Goal: Task Accomplishment & Management: Complete application form

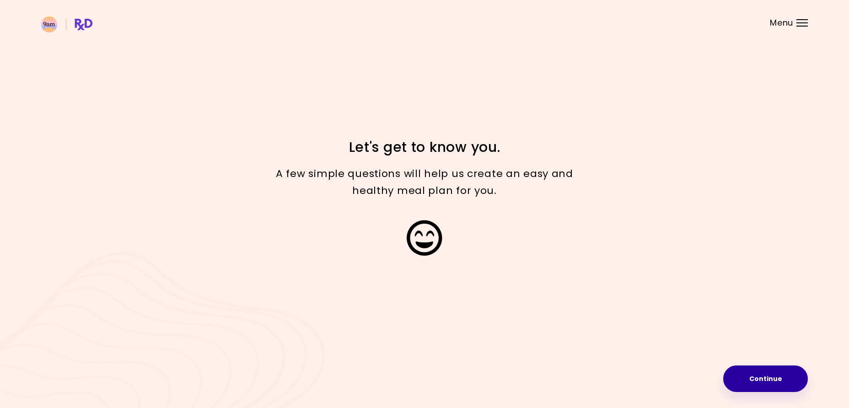
click at [766, 374] on button "Continue" at bounding box center [766, 379] width 85 height 27
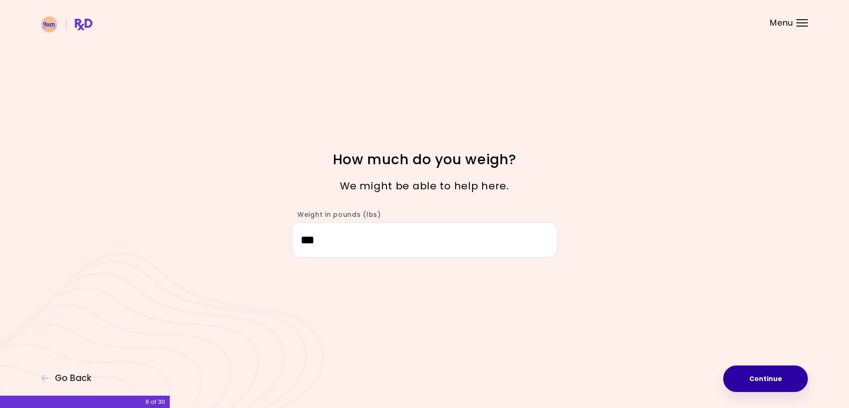
click at [765, 381] on button "Continue" at bounding box center [766, 379] width 85 height 27
select select "****"
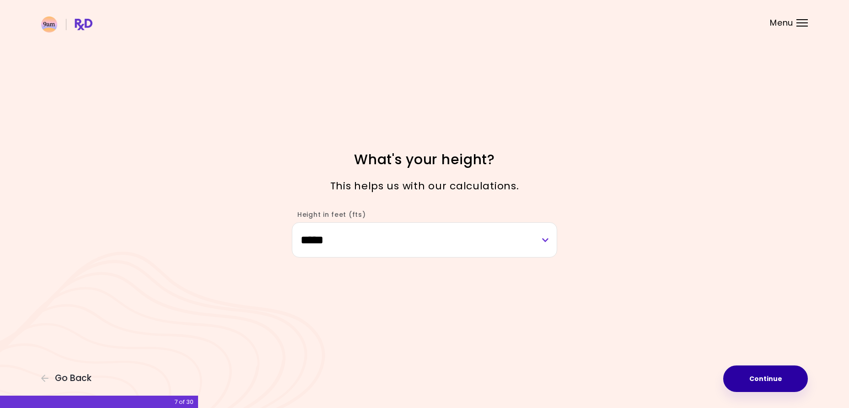
click at [765, 381] on button "Continue" at bounding box center [766, 379] width 85 height 27
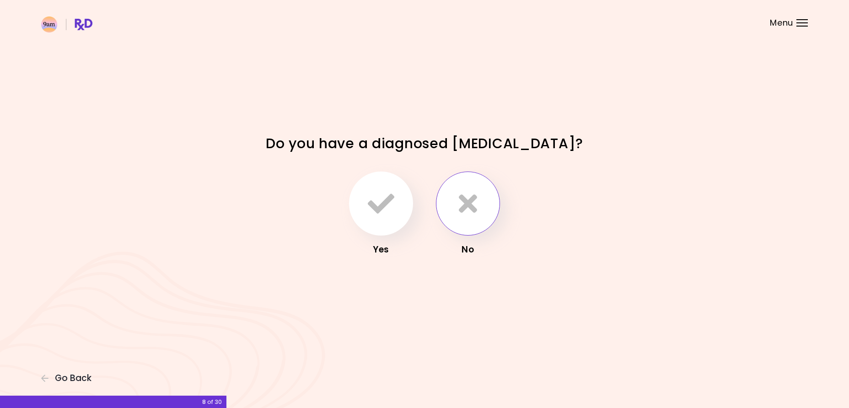
click at [469, 213] on icon "button" at bounding box center [468, 203] width 18 height 27
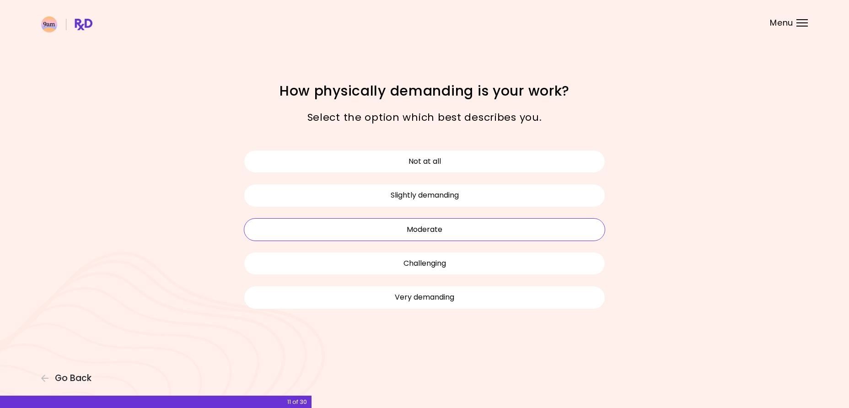
click at [440, 233] on button "Moderate" at bounding box center [425, 229] width 362 height 23
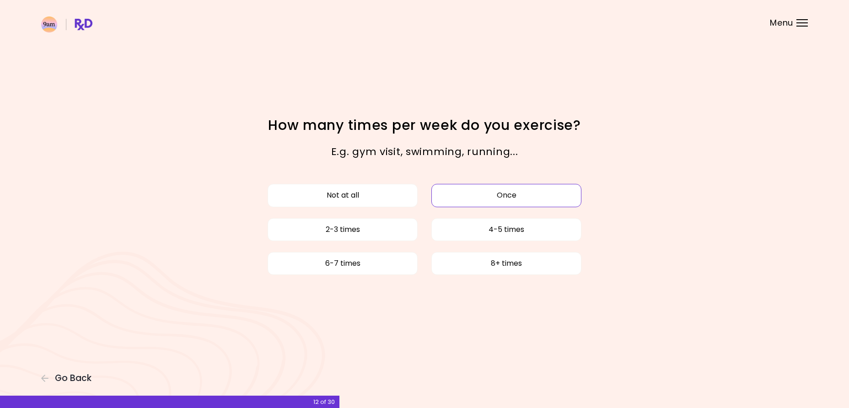
click at [512, 198] on button "Once" at bounding box center [507, 195] width 150 height 23
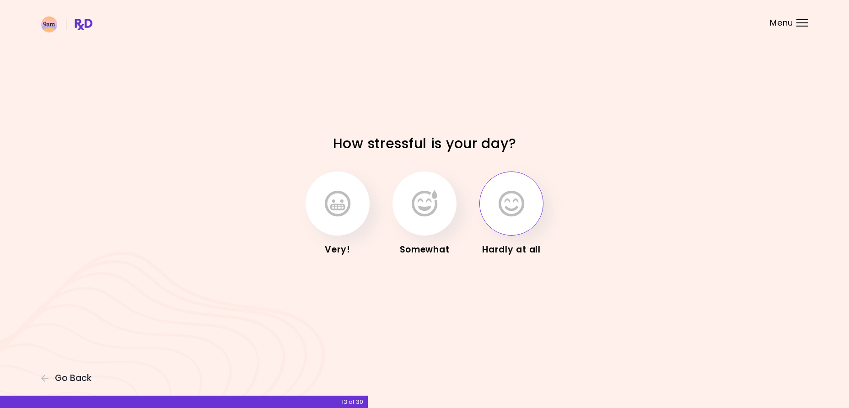
click at [509, 197] on icon "button" at bounding box center [512, 203] width 26 height 27
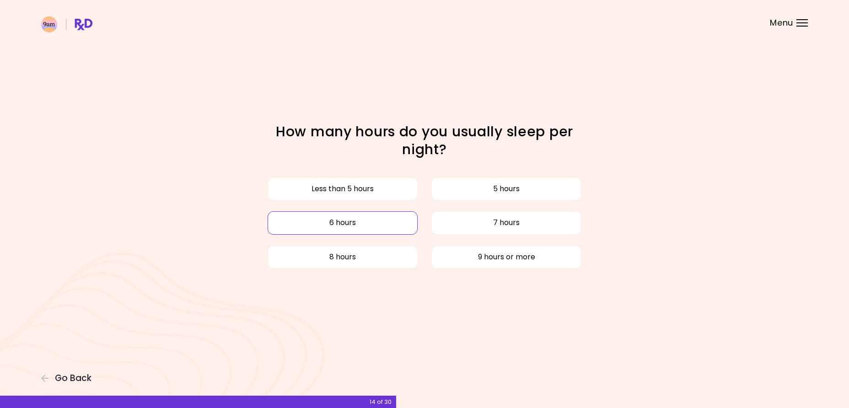
click at [339, 225] on button "6 hours" at bounding box center [343, 222] width 150 height 23
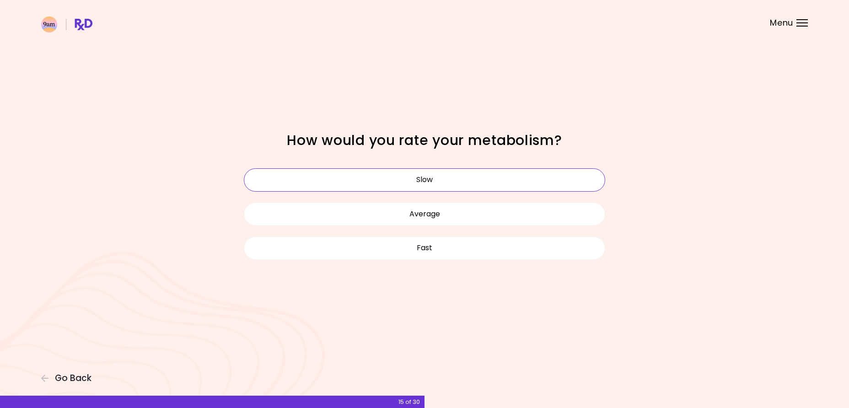
click at [422, 184] on button "Slow" at bounding box center [425, 179] width 362 height 23
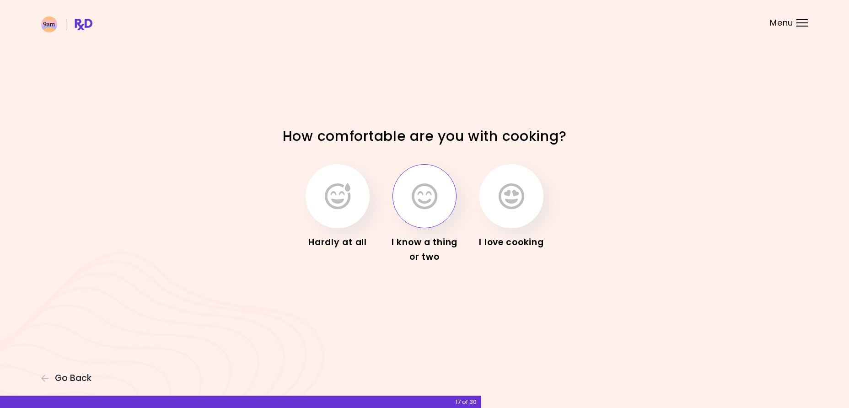
click at [427, 196] on icon "button" at bounding box center [425, 196] width 26 height 27
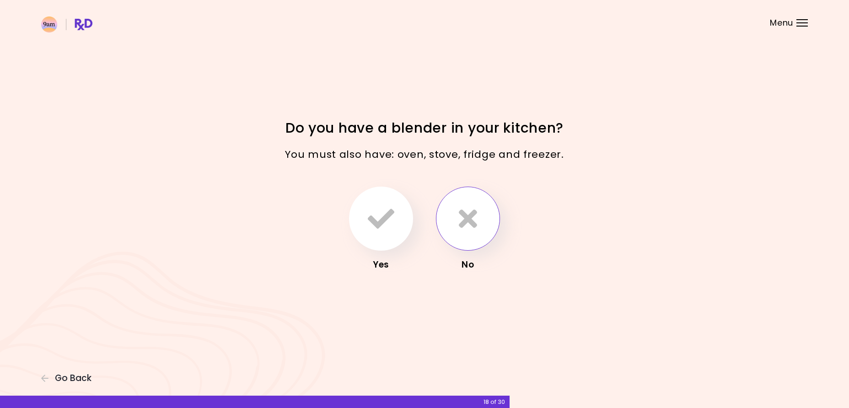
click at [469, 223] on icon "button" at bounding box center [468, 218] width 18 height 27
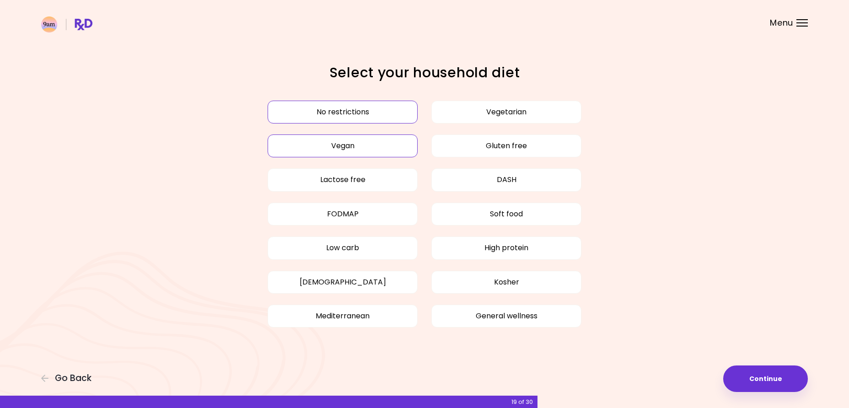
click at [341, 146] on button "Vegan" at bounding box center [343, 146] width 150 height 23
click at [347, 248] on button "Low carb" at bounding box center [343, 248] width 150 height 23
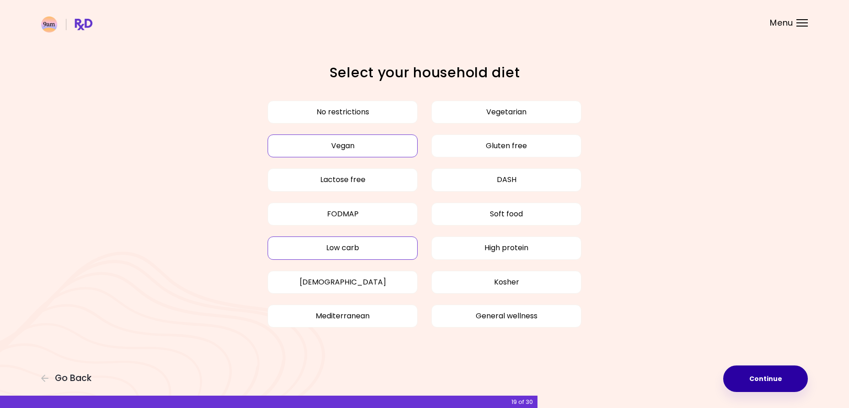
click at [764, 374] on button "Continue" at bounding box center [766, 379] width 85 height 27
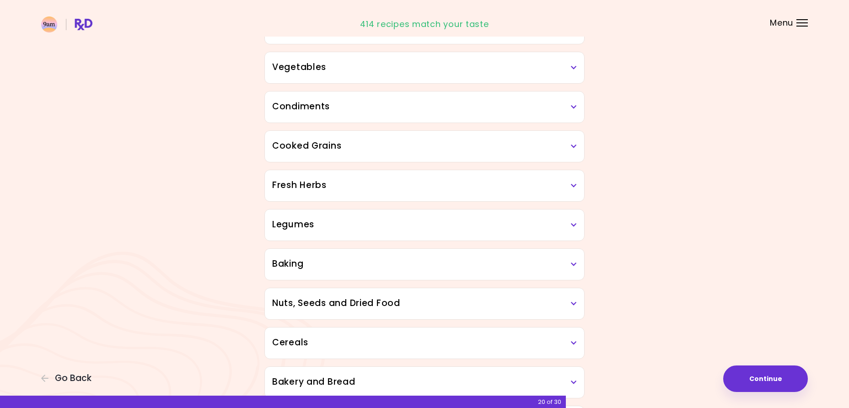
scroll to position [179, 0]
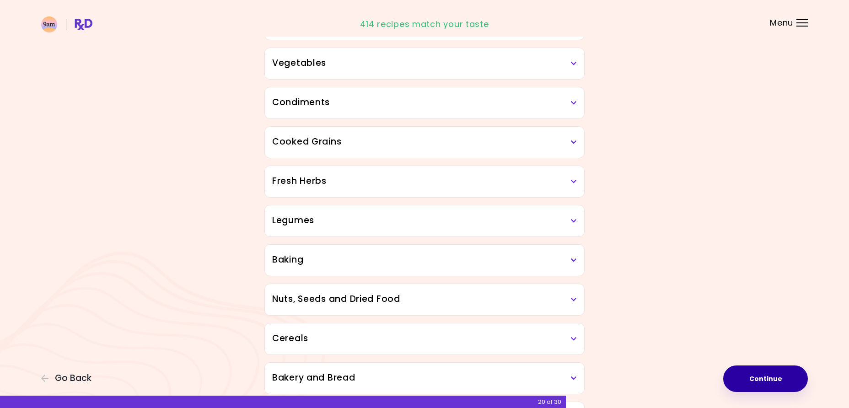
click at [748, 377] on button "Continue" at bounding box center [766, 379] width 85 height 27
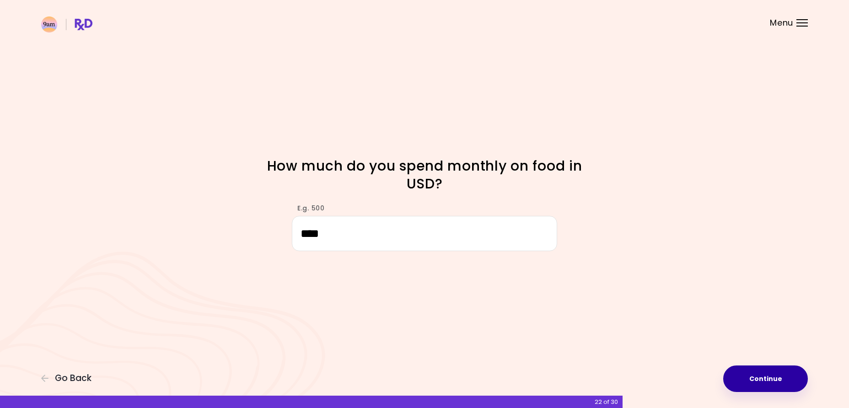
type input "****"
click at [757, 378] on button "Continue" at bounding box center [766, 379] width 85 height 27
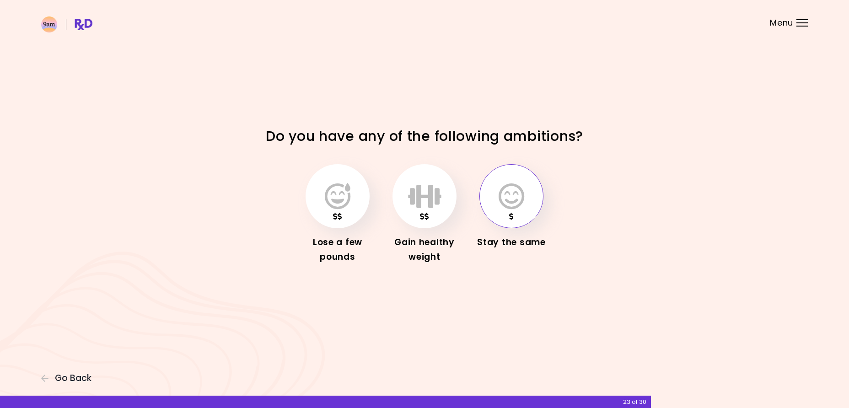
click at [513, 200] on icon "button" at bounding box center [512, 196] width 26 height 27
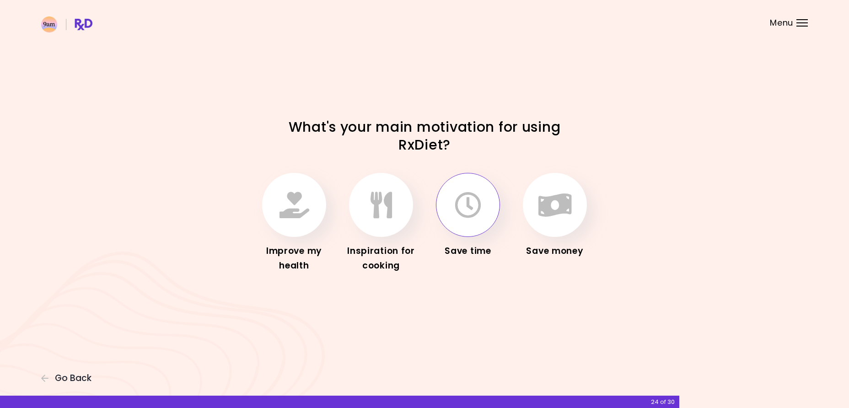
click at [481, 218] on icon "button" at bounding box center [468, 205] width 27 height 27
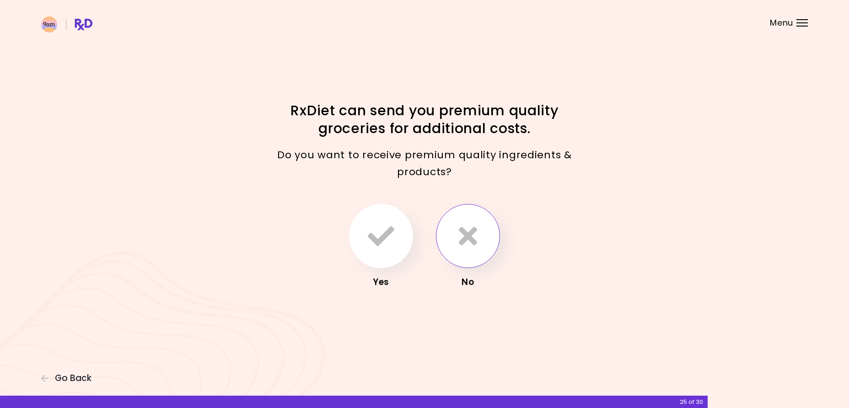
click at [479, 244] on button "button" at bounding box center [468, 236] width 64 height 64
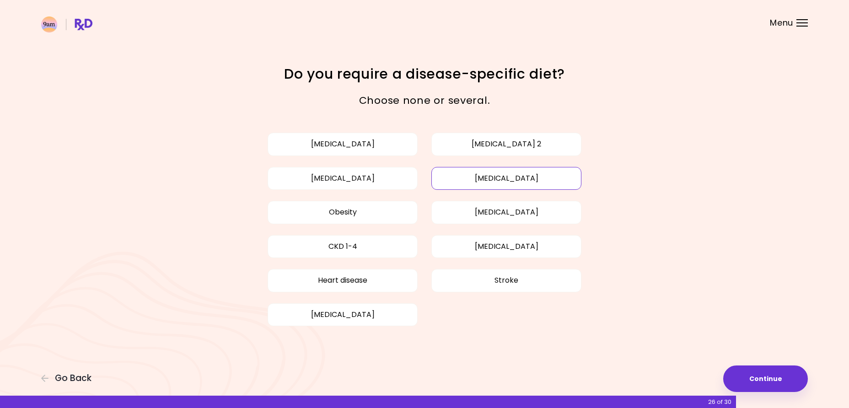
click at [503, 180] on button "[MEDICAL_DATA]" at bounding box center [507, 178] width 150 height 23
click at [516, 218] on button "[MEDICAL_DATA]" at bounding box center [507, 212] width 150 height 23
click at [755, 379] on button "Continue" at bounding box center [766, 379] width 85 height 27
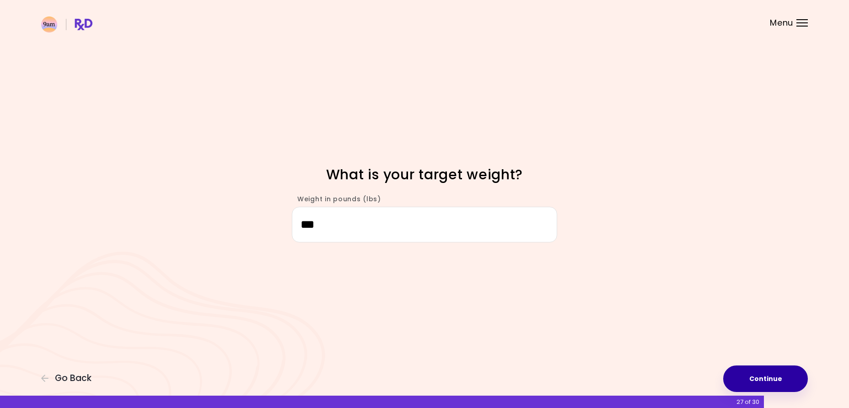
type input "***"
click at [775, 381] on button "Continue" at bounding box center [766, 379] width 85 height 27
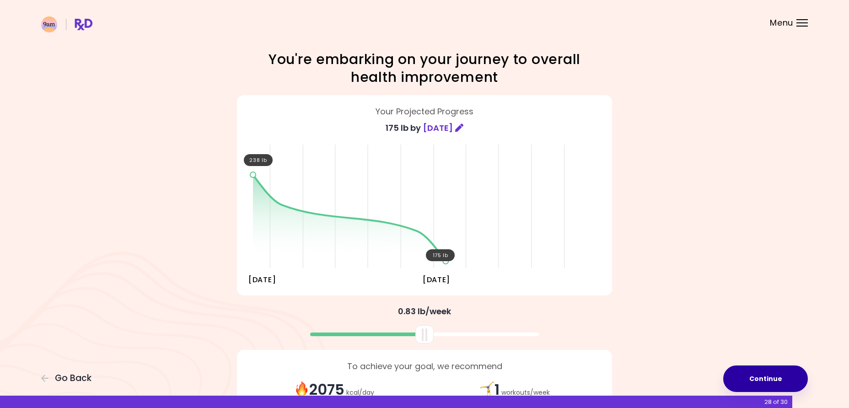
click at [766, 378] on button "Continue" at bounding box center [766, 379] width 85 height 27
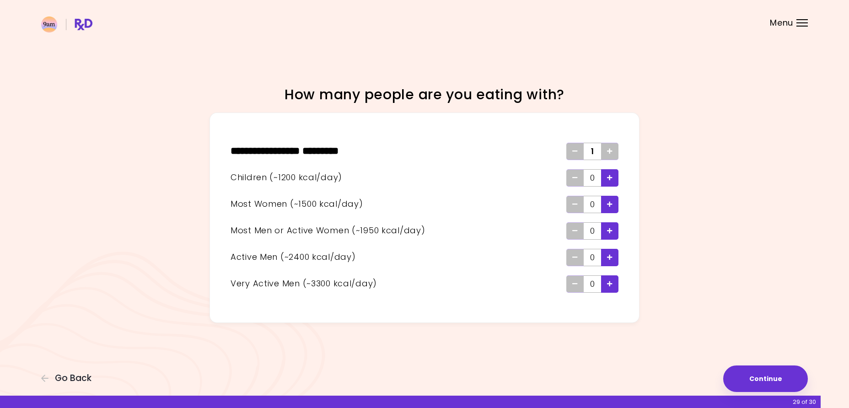
click at [610, 150] on icon "Add" at bounding box center [609, 151] width 5 height 6
click at [611, 169] on div "Add - Child" at bounding box center [609, 177] width 17 height 17
click at [610, 177] on icon "Add - Child" at bounding box center [609, 178] width 5 height 6
click at [757, 382] on button "Continue" at bounding box center [766, 379] width 85 height 27
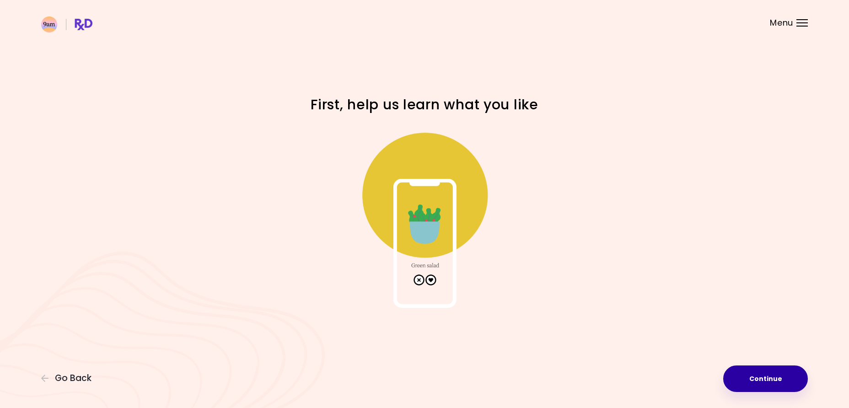
click at [768, 378] on button "Continue" at bounding box center [766, 379] width 85 height 27
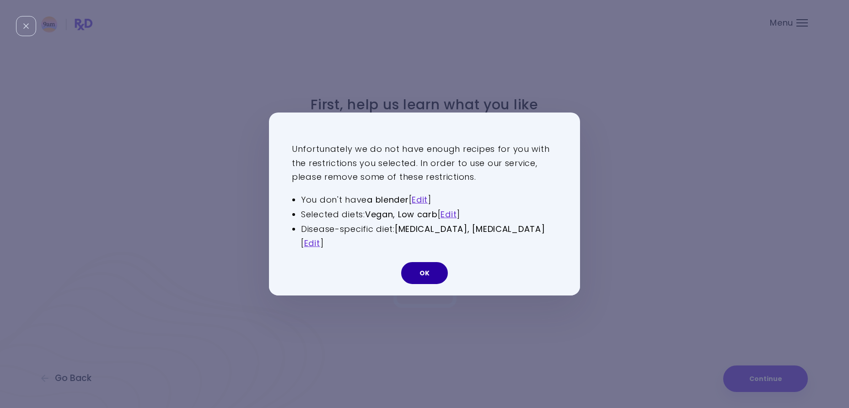
click at [419, 265] on button "OK" at bounding box center [424, 273] width 47 height 22
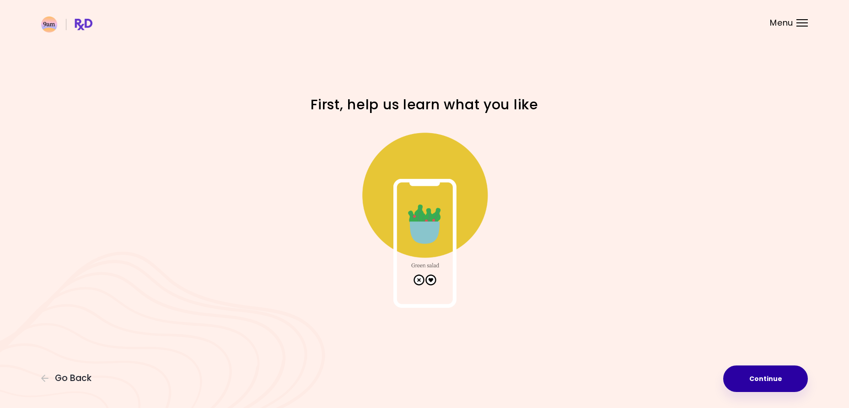
click at [763, 377] on button "Continue" at bounding box center [766, 379] width 85 height 27
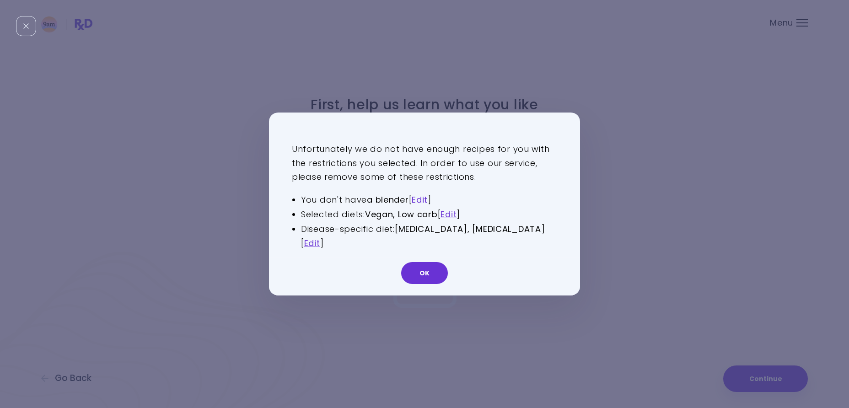
click at [422, 205] on link "Edit" at bounding box center [420, 199] width 16 height 11
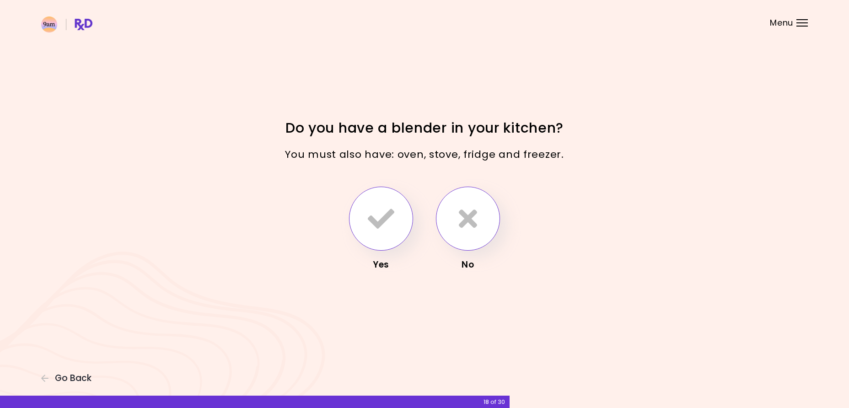
click at [379, 222] on icon "button" at bounding box center [381, 218] width 27 height 27
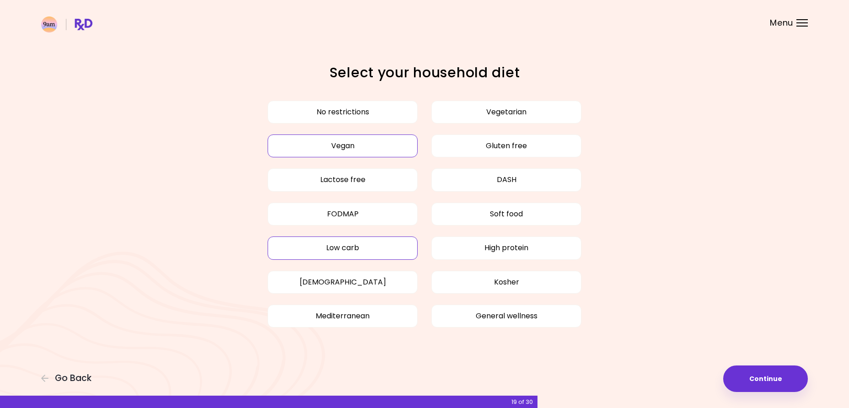
click at [352, 140] on button "Vegan" at bounding box center [343, 146] width 150 height 23
click at [775, 386] on button "Continue" at bounding box center [766, 379] width 85 height 27
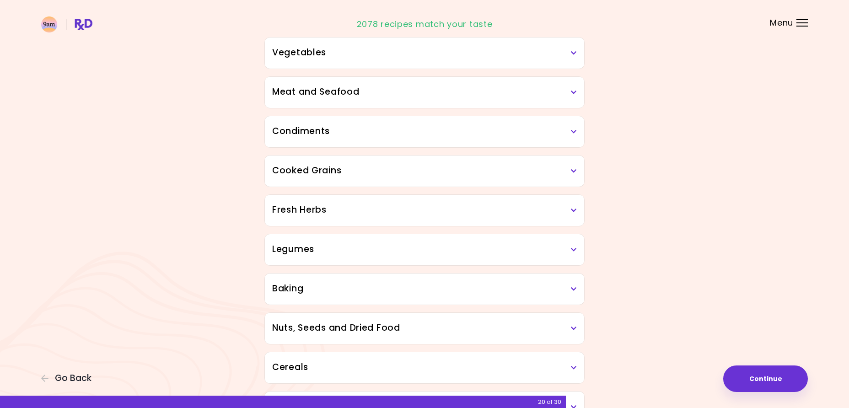
scroll to position [192, 0]
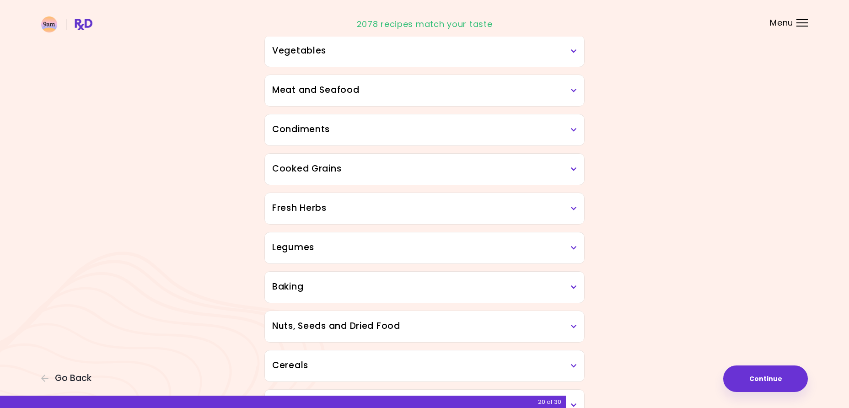
click at [574, 246] on icon at bounding box center [574, 248] width 6 height 6
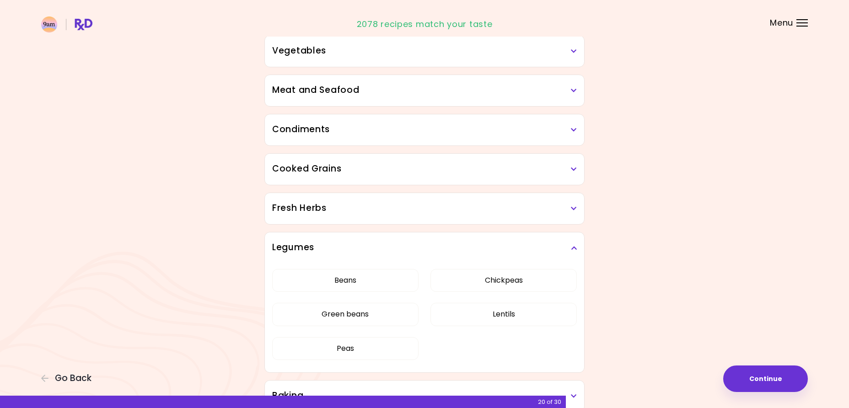
click at [574, 246] on icon at bounding box center [574, 248] width 6 height 6
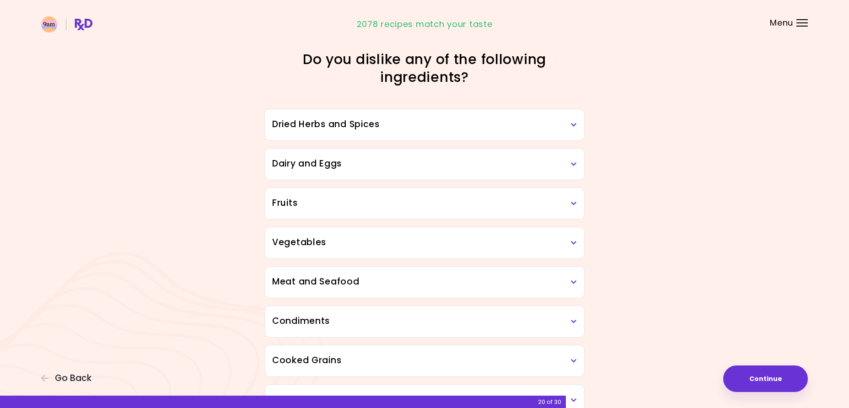
scroll to position [0, 0]
click at [576, 124] on icon at bounding box center [574, 125] width 6 height 6
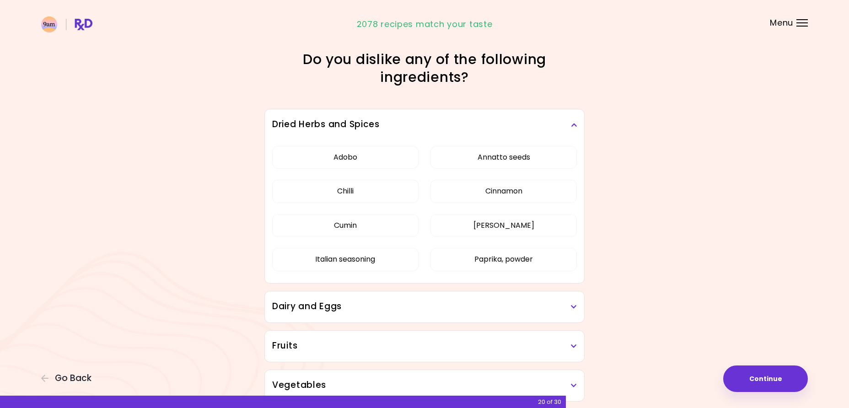
click at [576, 124] on icon at bounding box center [574, 125] width 6 height 6
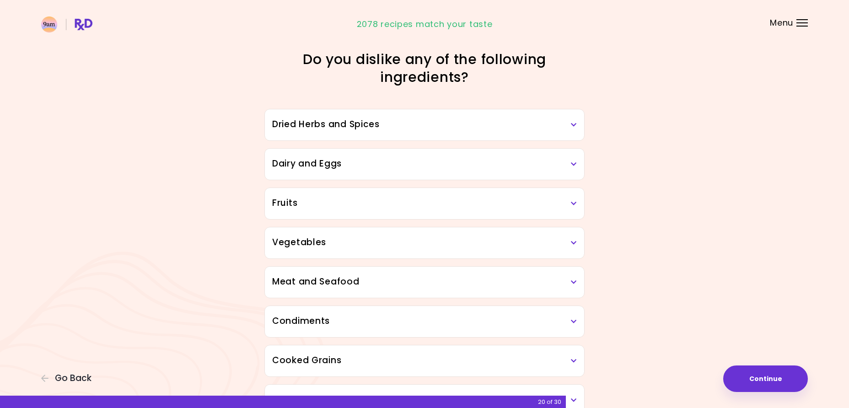
click at [568, 279] on h3 "Meat and Seafood" at bounding box center [424, 282] width 305 height 13
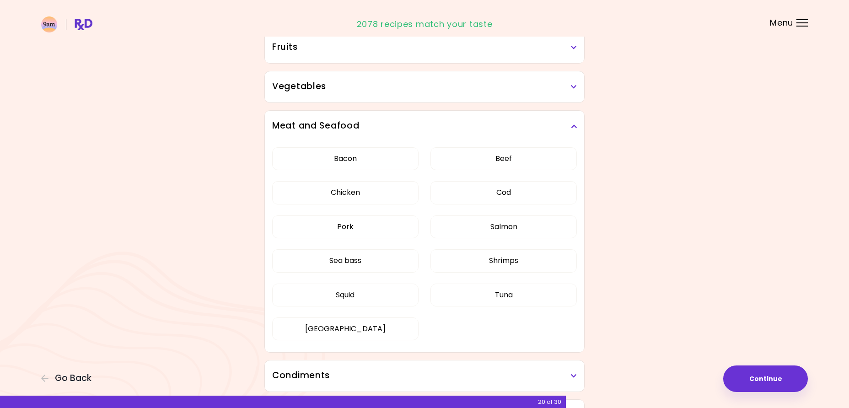
scroll to position [163, 0]
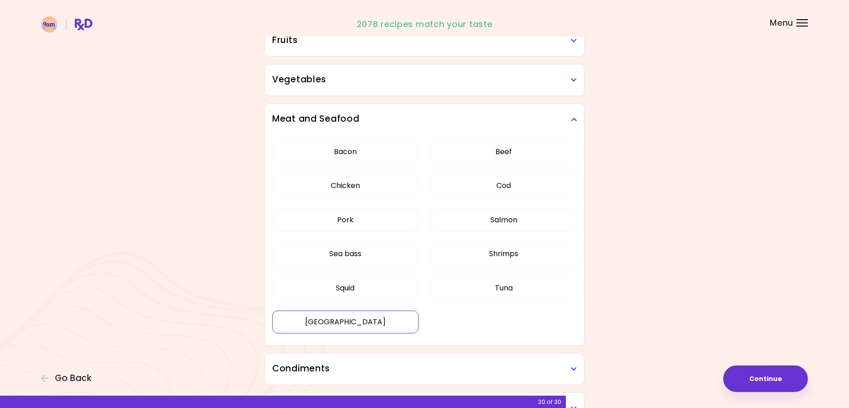
click at [357, 314] on button "[GEOGRAPHIC_DATA]" at bounding box center [345, 322] width 146 height 23
click at [352, 217] on button "Pork" at bounding box center [345, 220] width 146 height 23
click at [775, 379] on button "Continue" at bounding box center [766, 379] width 85 height 27
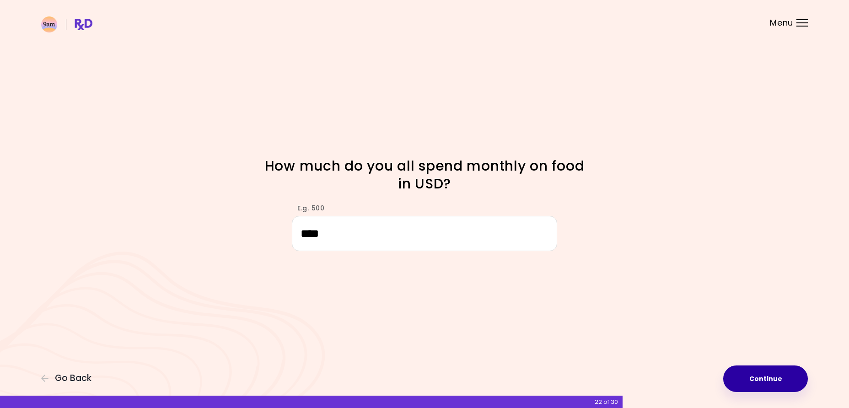
click at [778, 382] on button "Continue" at bounding box center [766, 379] width 85 height 27
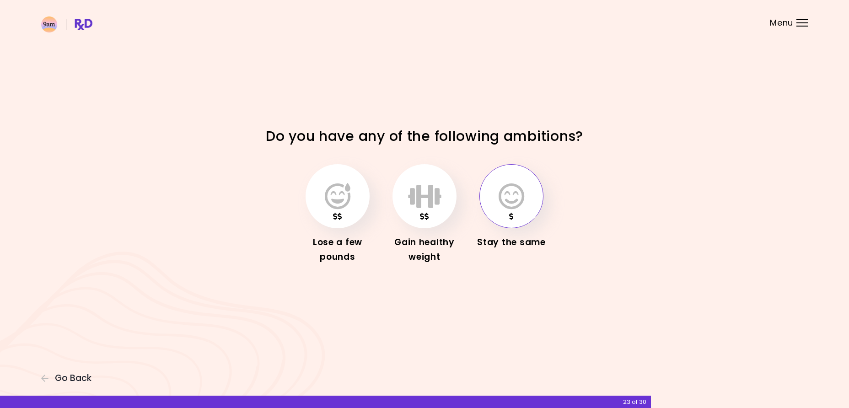
click at [497, 191] on button "button" at bounding box center [512, 196] width 64 height 64
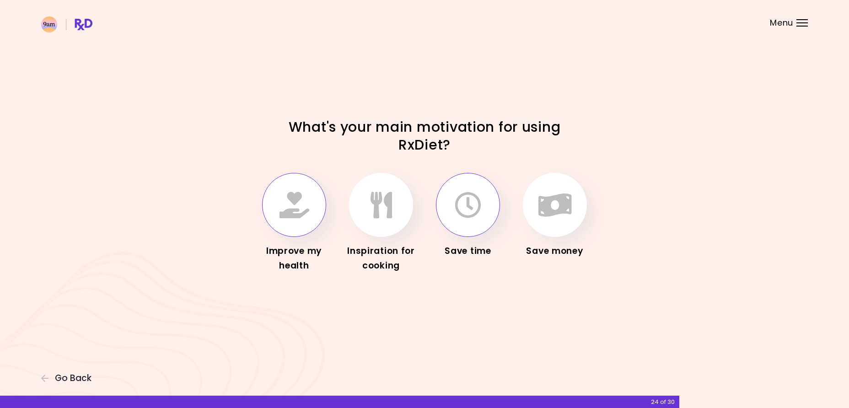
click at [301, 211] on icon "button" at bounding box center [295, 205] width 30 height 27
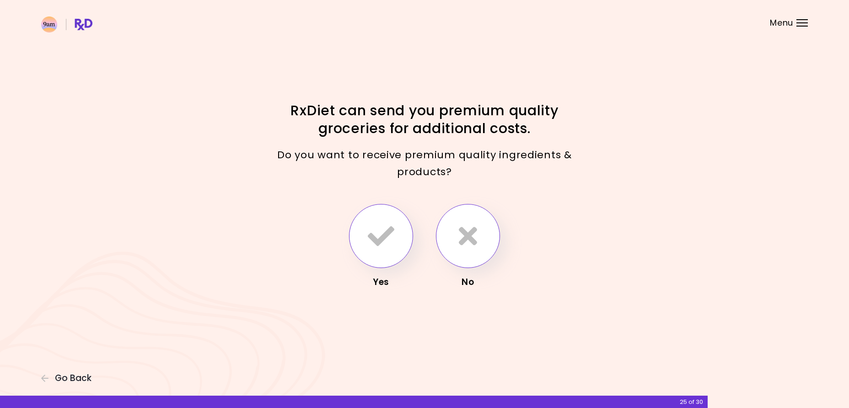
click at [370, 230] on icon "button" at bounding box center [381, 236] width 27 height 27
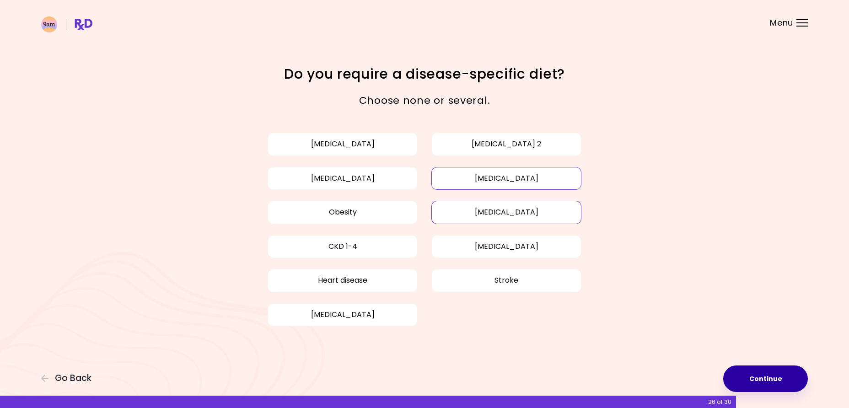
click at [746, 378] on button "Continue" at bounding box center [766, 379] width 85 height 27
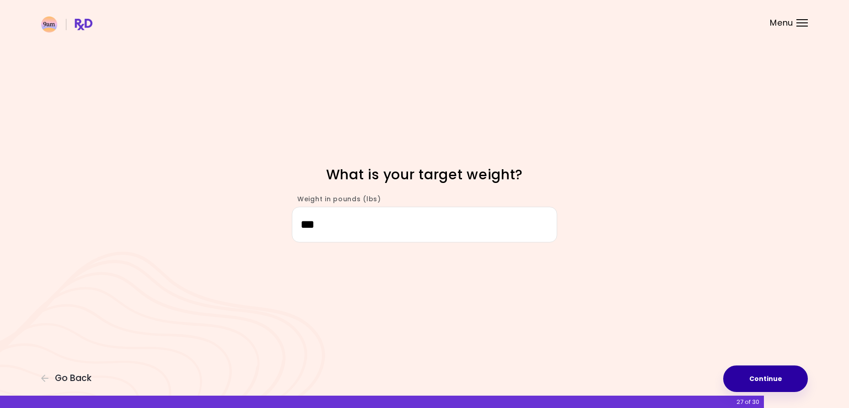
click at [762, 378] on button "Continue" at bounding box center [766, 379] width 85 height 27
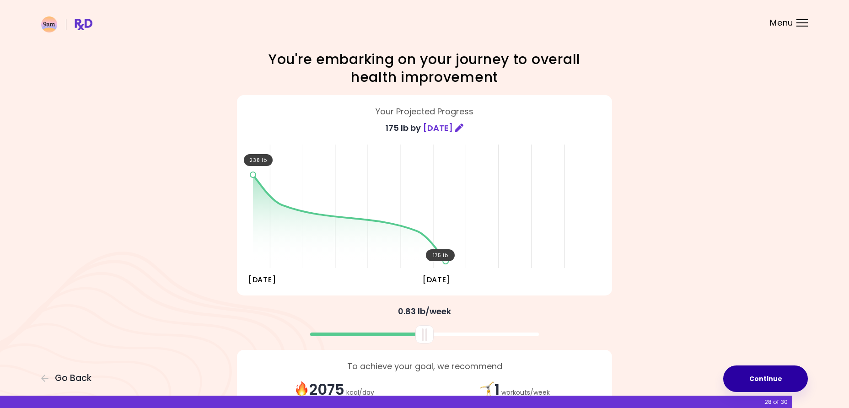
click at [762, 373] on button "Continue" at bounding box center [766, 379] width 85 height 27
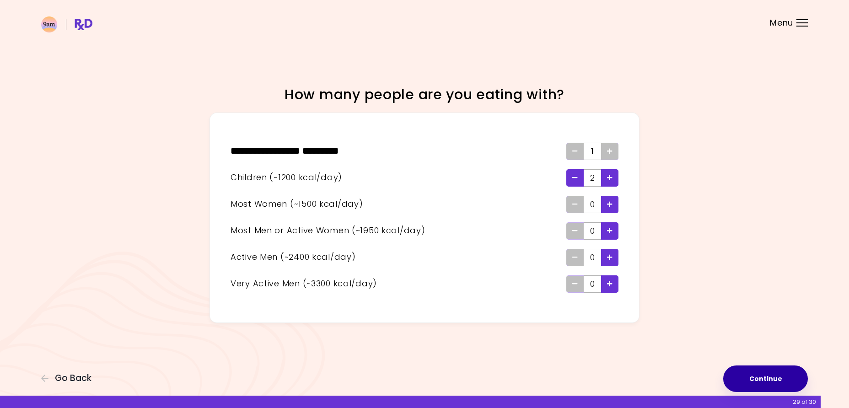
click at [763, 372] on button "Continue" at bounding box center [766, 379] width 85 height 27
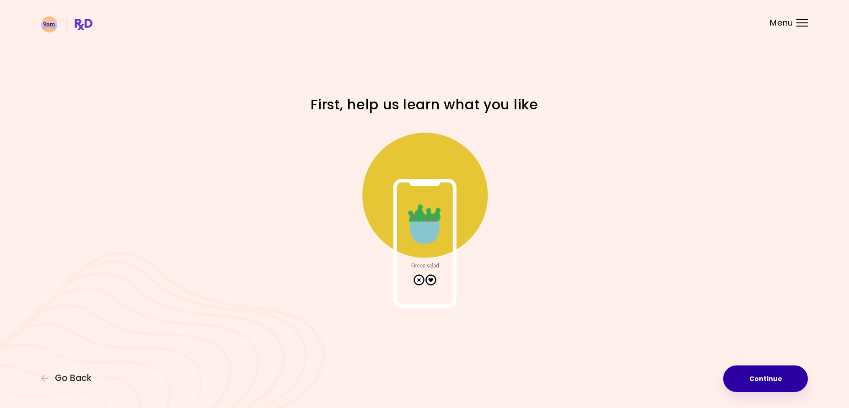
click at [763, 370] on button "Continue" at bounding box center [766, 379] width 85 height 27
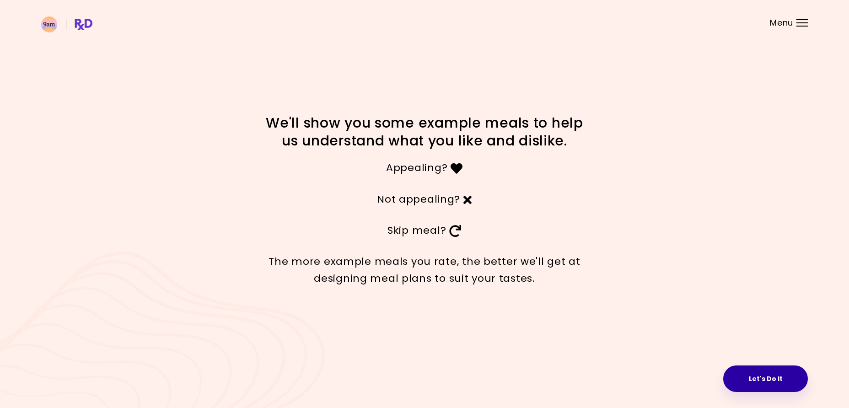
click at [758, 376] on button "Let's Do It" at bounding box center [766, 379] width 85 height 27
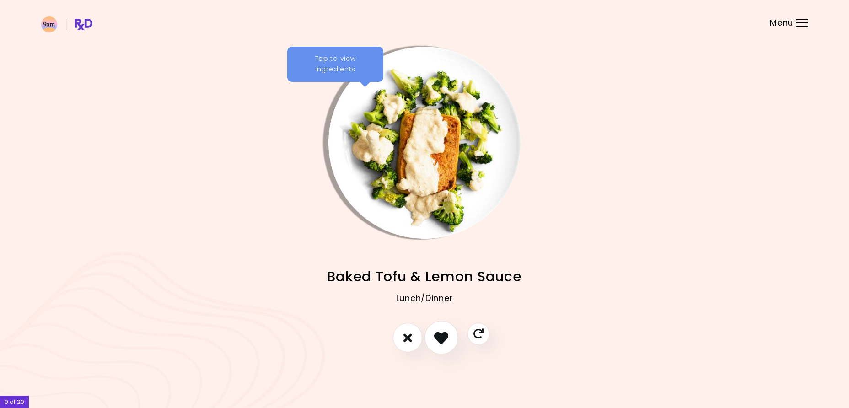
click at [439, 337] on icon "I like this recipe" at bounding box center [441, 338] width 14 height 14
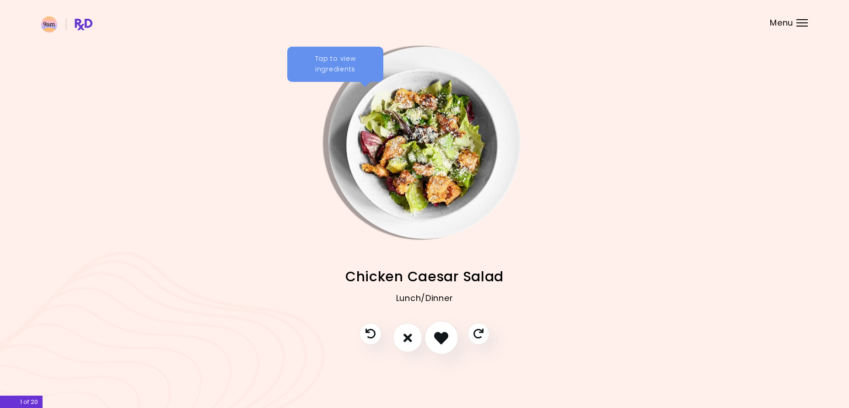
click at [439, 337] on icon "I like this recipe" at bounding box center [441, 338] width 14 height 14
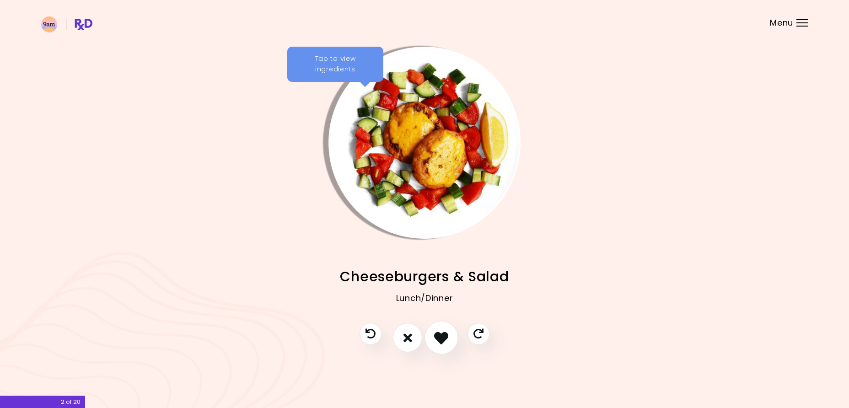
click at [439, 337] on icon "I like this recipe" at bounding box center [441, 338] width 14 height 14
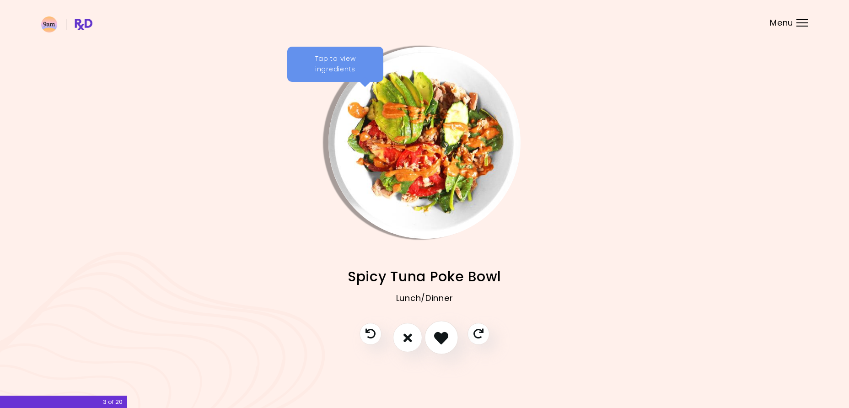
click at [439, 337] on icon "I like this recipe" at bounding box center [441, 338] width 14 height 14
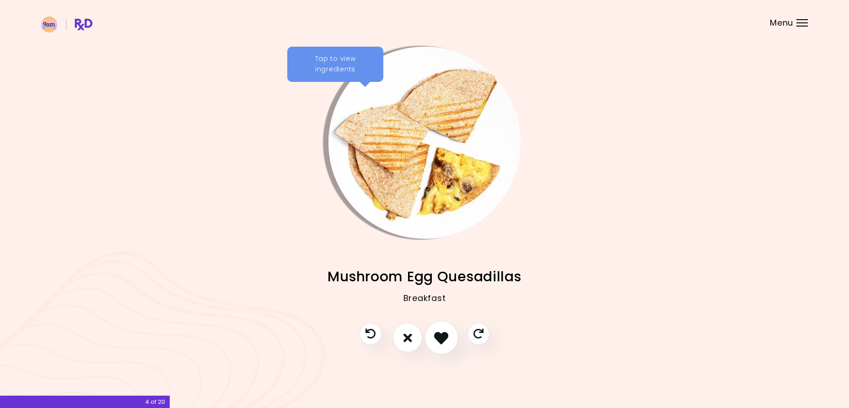
click at [439, 337] on icon "I like this recipe" at bounding box center [441, 338] width 14 height 14
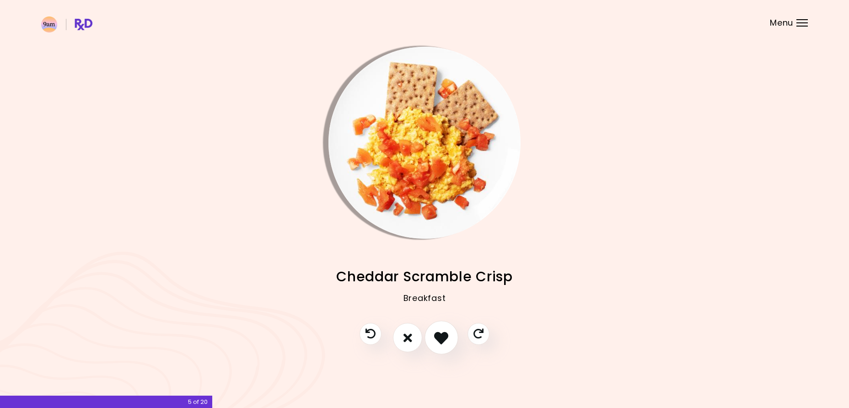
click at [439, 337] on icon "I like this recipe" at bounding box center [441, 338] width 14 height 14
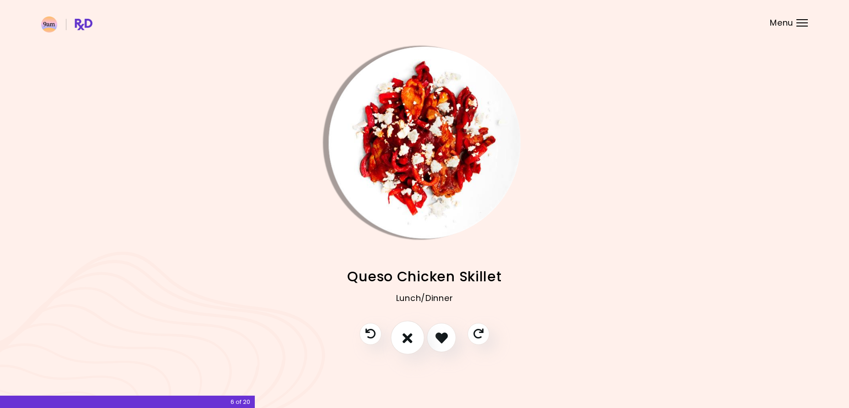
click at [409, 338] on icon "I don't like this recipe" at bounding box center [408, 338] width 10 height 14
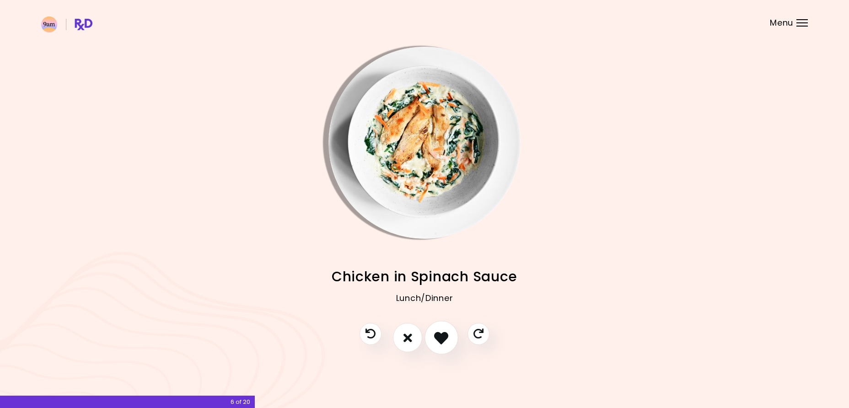
click at [442, 335] on icon "I like this recipe" at bounding box center [441, 338] width 14 height 14
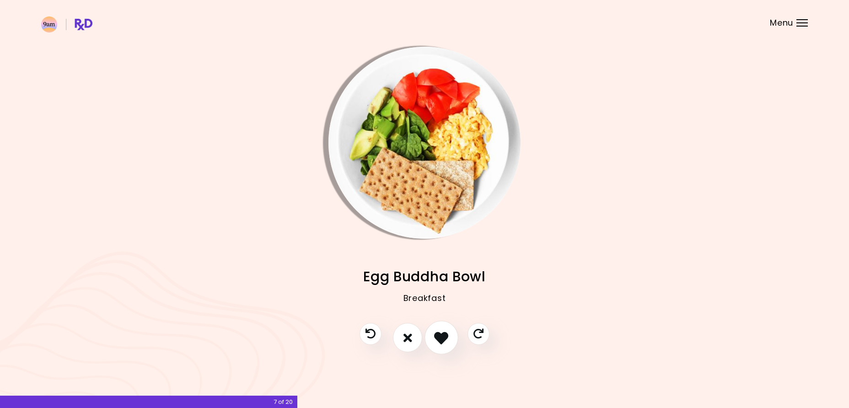
click at [442, 335] on icon "I like this recipe" at bounding box center [441, 338] width 14 height 14
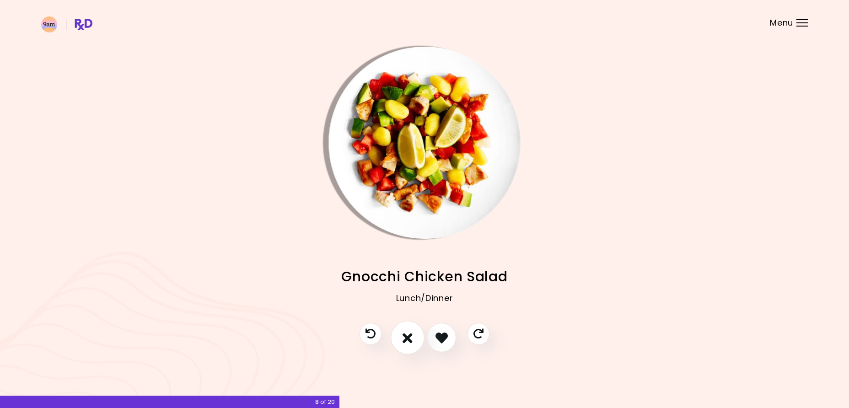
click at [408, 335] on icon "I don't like this recipe" at bounding box center [408, 338] width 10 height 14
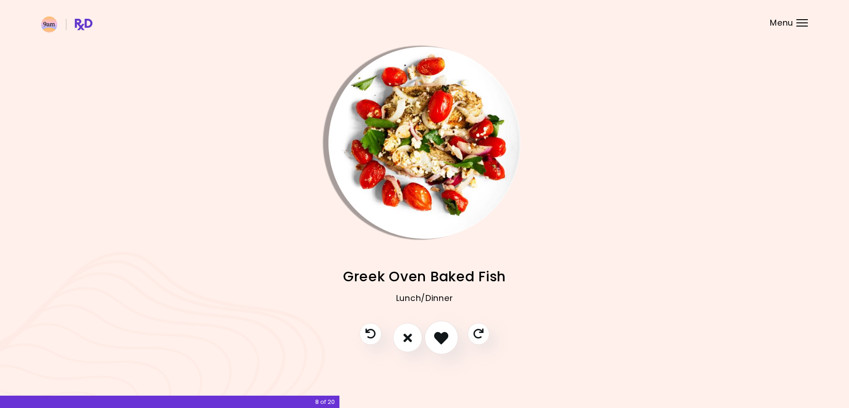
click at [445, 335] on icon "I like this recipe" at bounding box center [441, 338] width 14 height 14
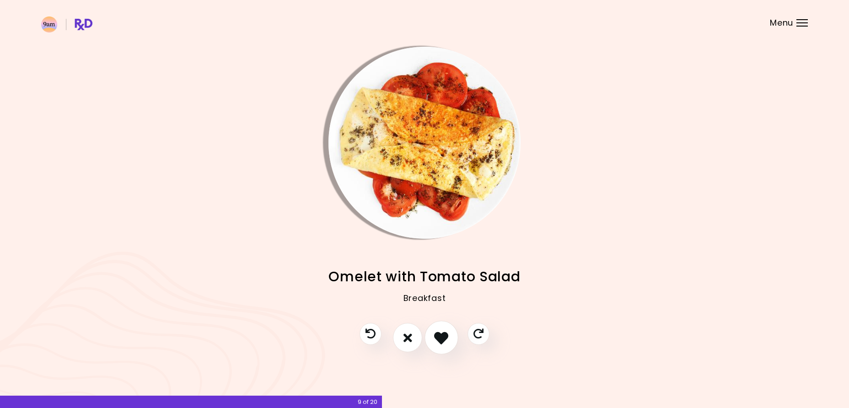
click at [445, 335] on icon "I like this recipe" at bounding box center [441, 338] width 14 height 14
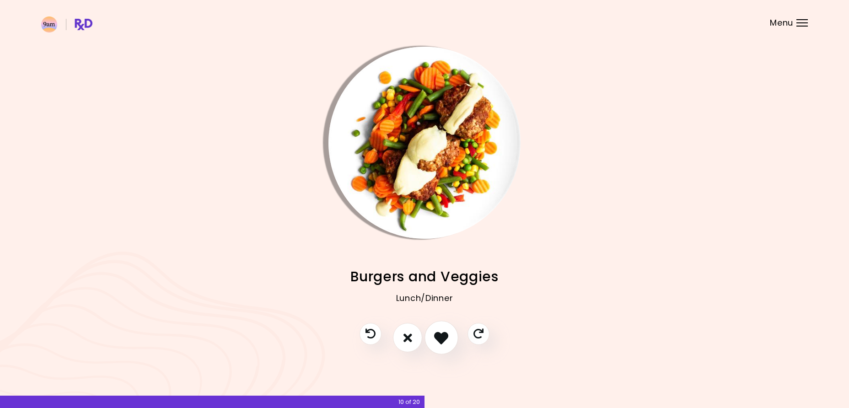
click at [445, 335] on icon "I like this recipe" at bounding box center [441, 338] width 14 height 14
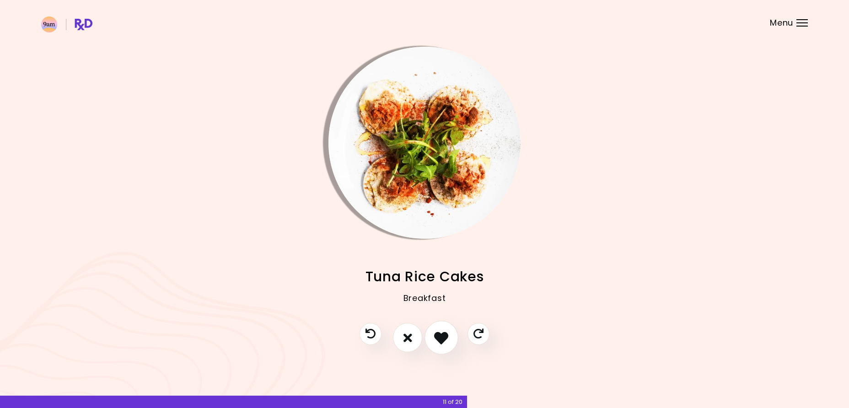
click at [445, 335] on icon "I like this recipe" at bounding box center [441, 338] width 14 height 14
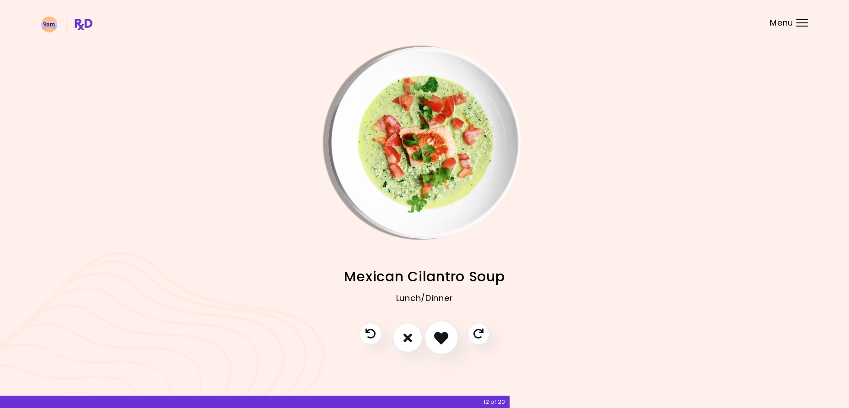
click at [445, 335] on icon "I like this recipe" at bounding box center [441, 338] width 14 height 14
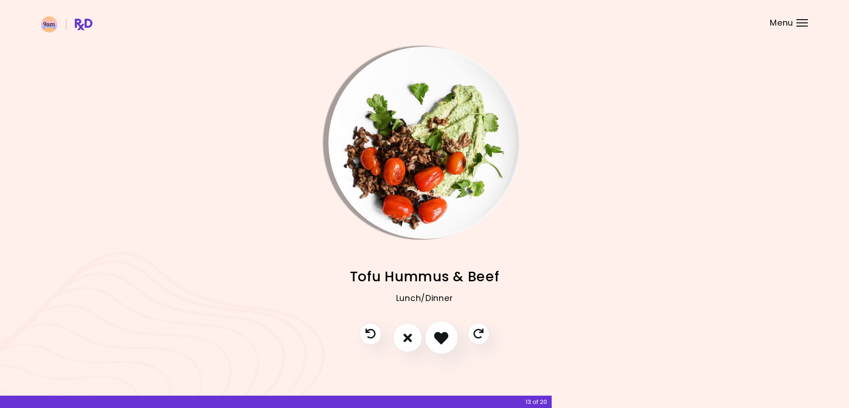
click at [445, 335] on icon "I like this recipe" at bounding box center [441, 338] width 14 height 14
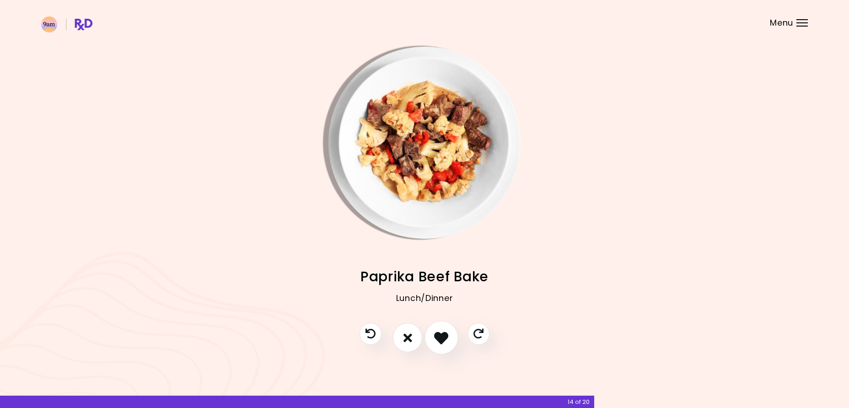
click at [445, 335] on icon "I like this recipe" at bounding box center [441, 338] width 14 height 14
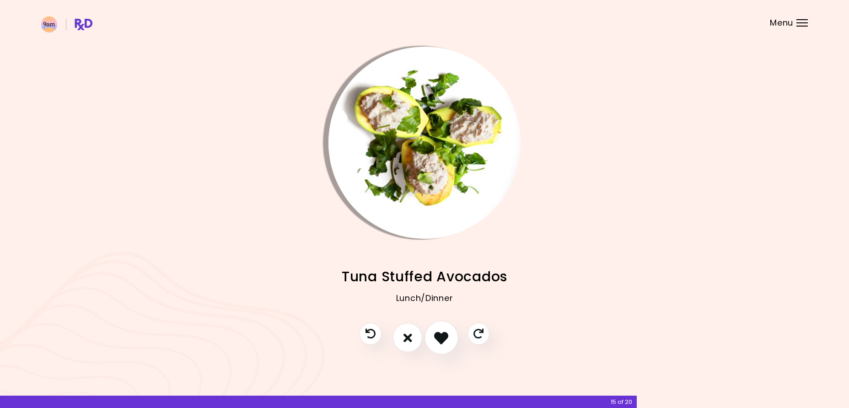
click at [445, 335] on icon "I like this recipe" at bounding box center [441, 338] width 14 height 14
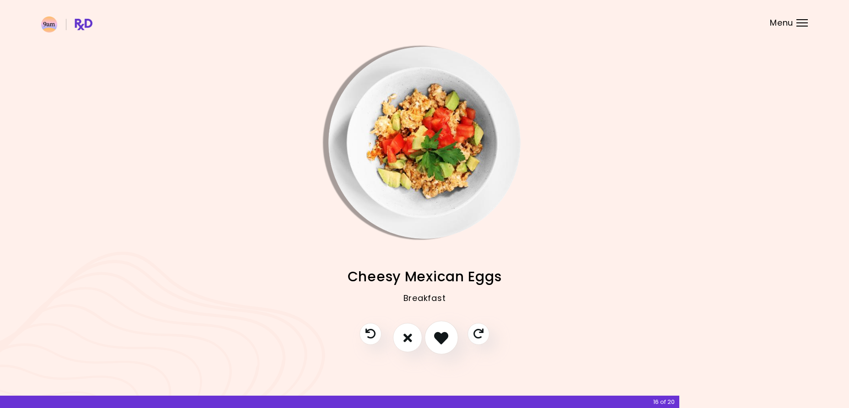
click at [445, 335] on icon "I like this recipe" at bounding box center [441, 338] width 14 height 14
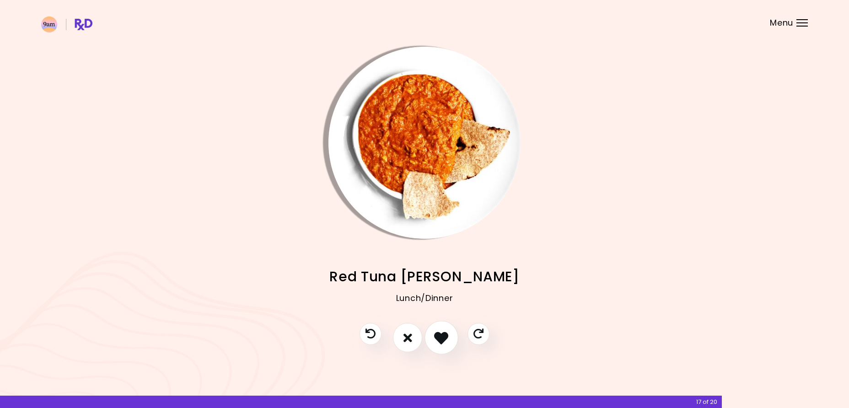
click at [445, 335] on icon "I like this recipe" at bounding box center [441, 338] width 14 height 14
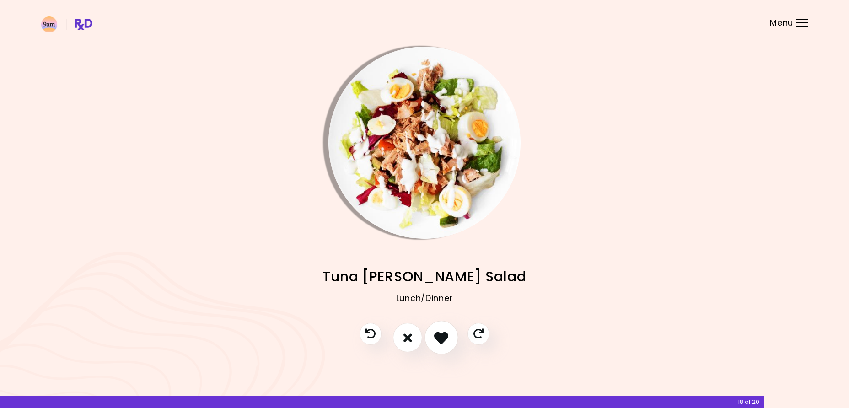
click at [445, 335] on icon "I like this recipe" at bounding box center [441, 338] width 14 height 14
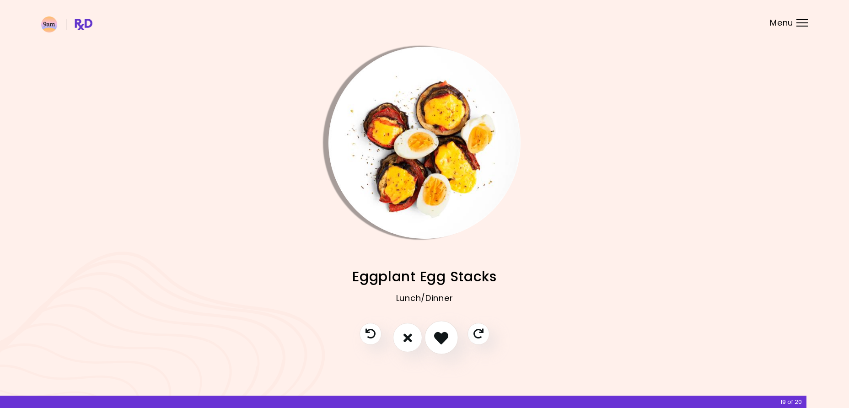
click at [445, 335] on icon "I like this recipe" at bounding box center [441, 338] width 14 height 14
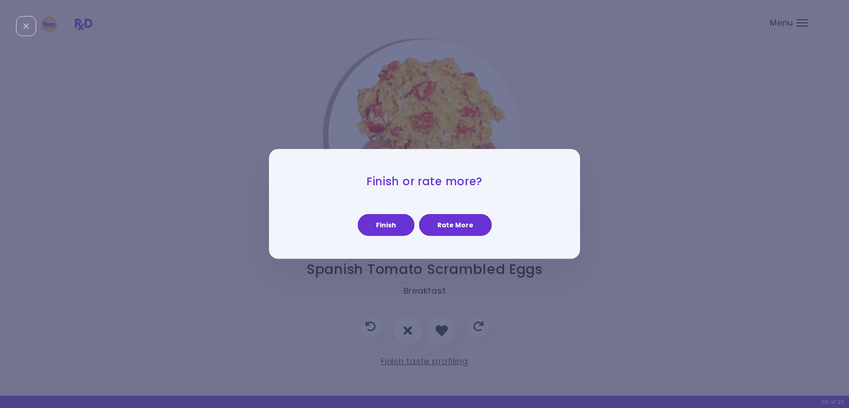
click at [399, 200] on h2 "Finish or rate more?" at bounding box center [424, 188] width 265 height 28
click at [393, 225] on button "Finish" at bounding box center [386, 225] width 57 height 22
